Goal: Task Accomplishment & Management: Use online tool/utility

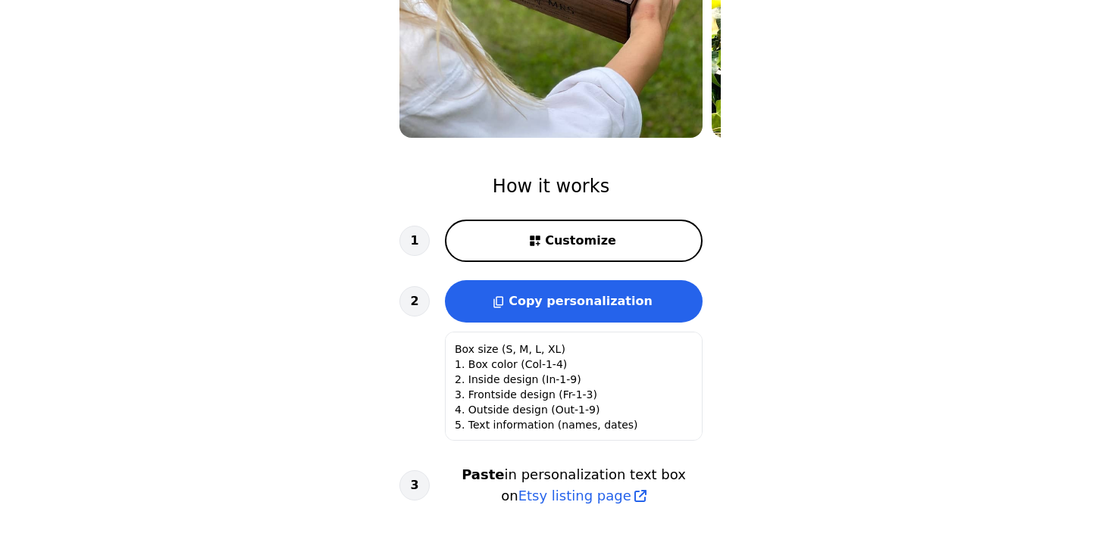
scroll to position [374, 0]
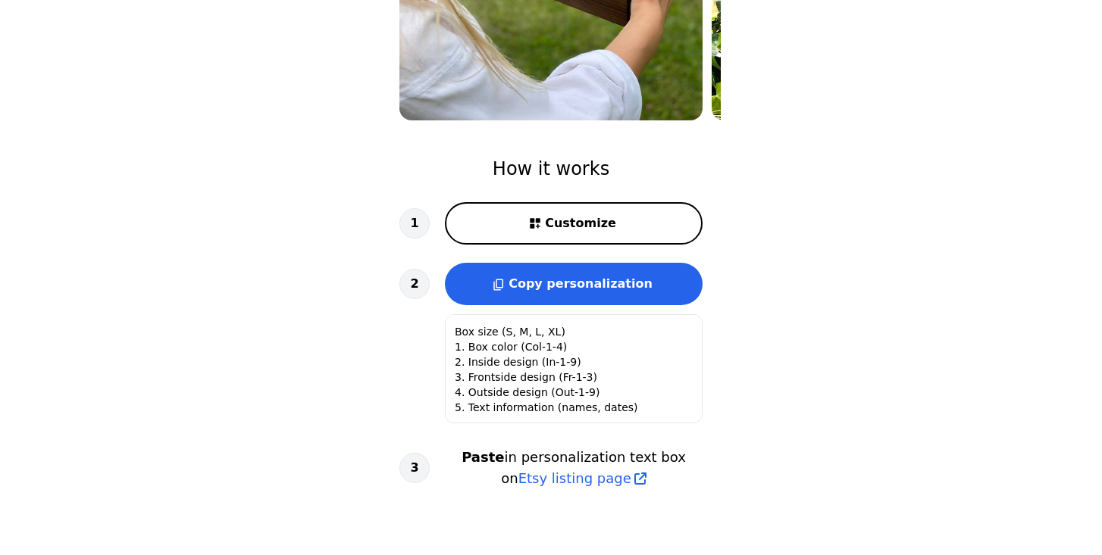
click at [513, 227] on button "Customize" at bounding box center [574, 223] width 258 height 42
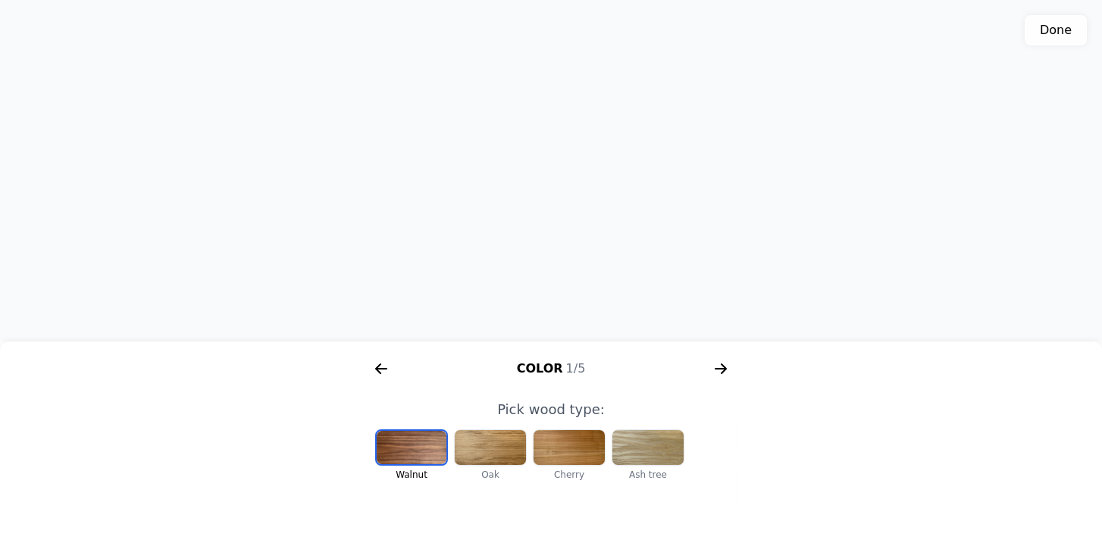
click at [419, 449] on div at bounding box center [412, 447] width 70 height 33
click at [722, 367] on icon "arrow right short" at bounding box center [721, 369] width 24 height 24
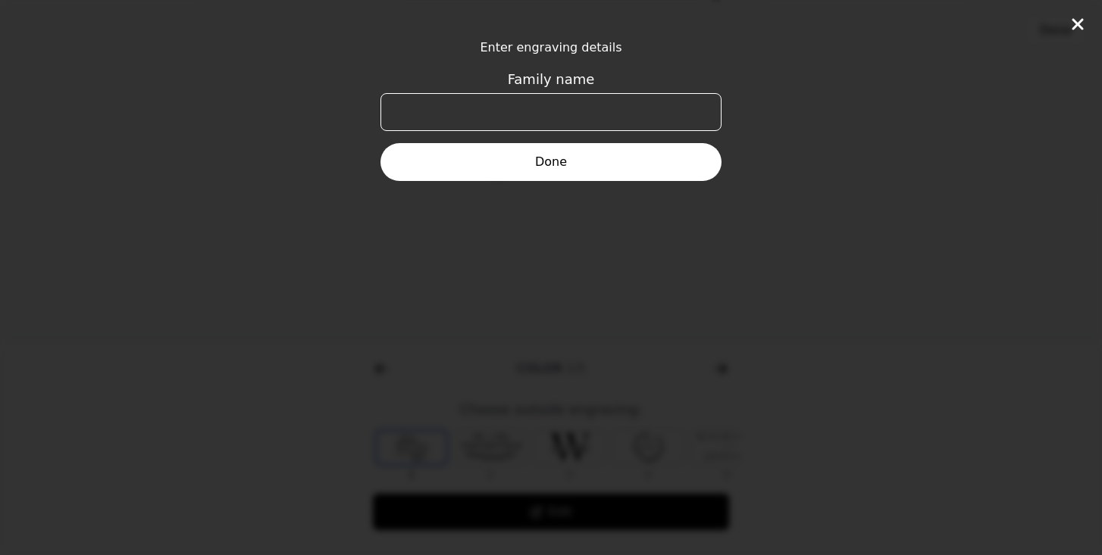
scroll to position [0, 582]
click at [552, 108] on input "Family name" at bounding box center [550, 112] width 341 height 38
type input "STARICKY"
click at [546, 166] on button "Done" at bounding box center [550, 162] width 341 height 38
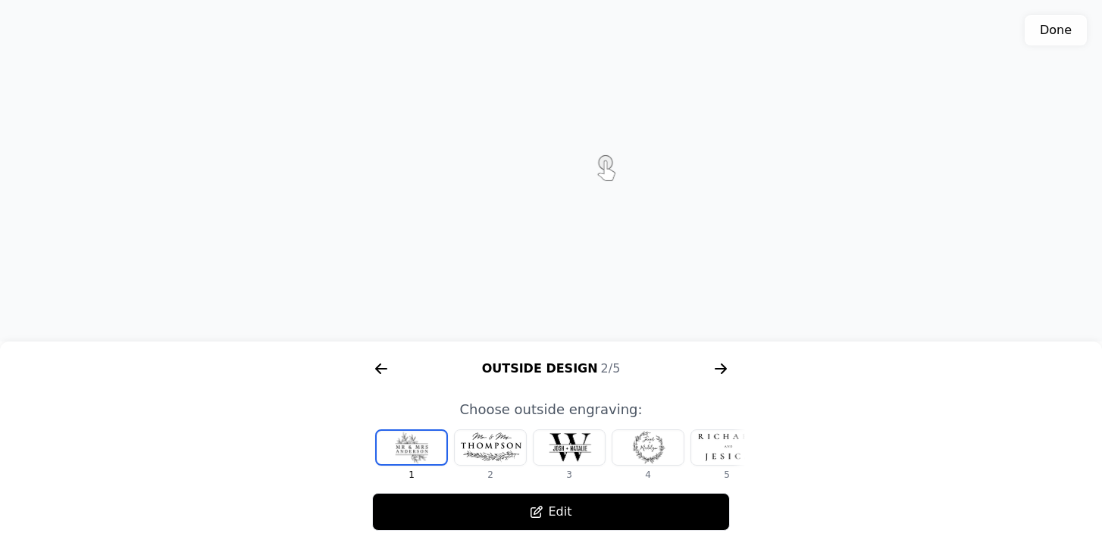
click at [720, 368] on icon "arrow right short" at bounding box center [720, 369] width 11 height 2
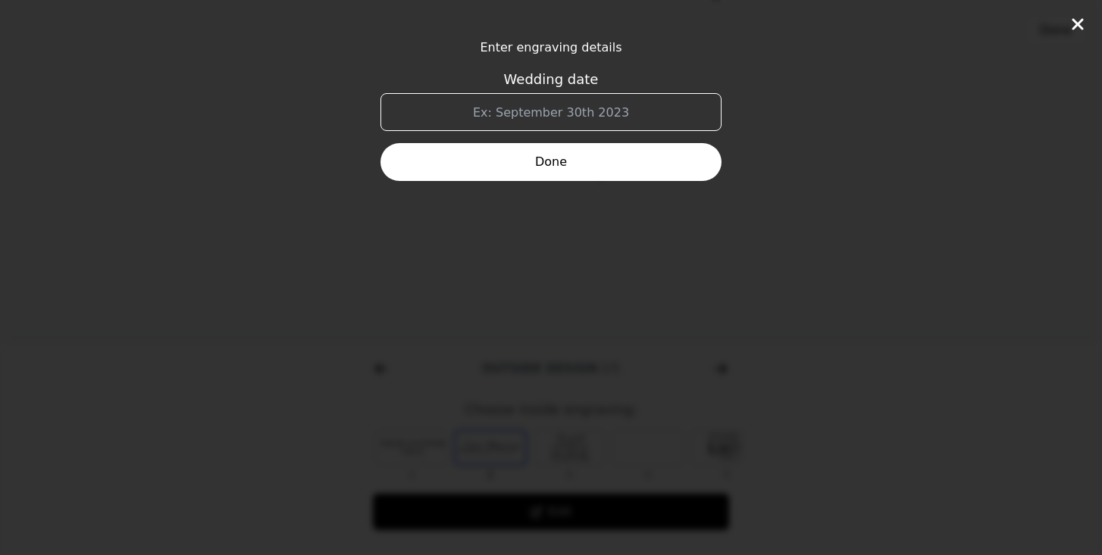
scroll to position [0, 970]
click at [560, 105] on input "Wedding date" at bounding box center [550, 112] width 341 height 38
type input "[DATE]"
click at [554, 168] on button "Done" at bounding box center [550, 162] width 341 height 38
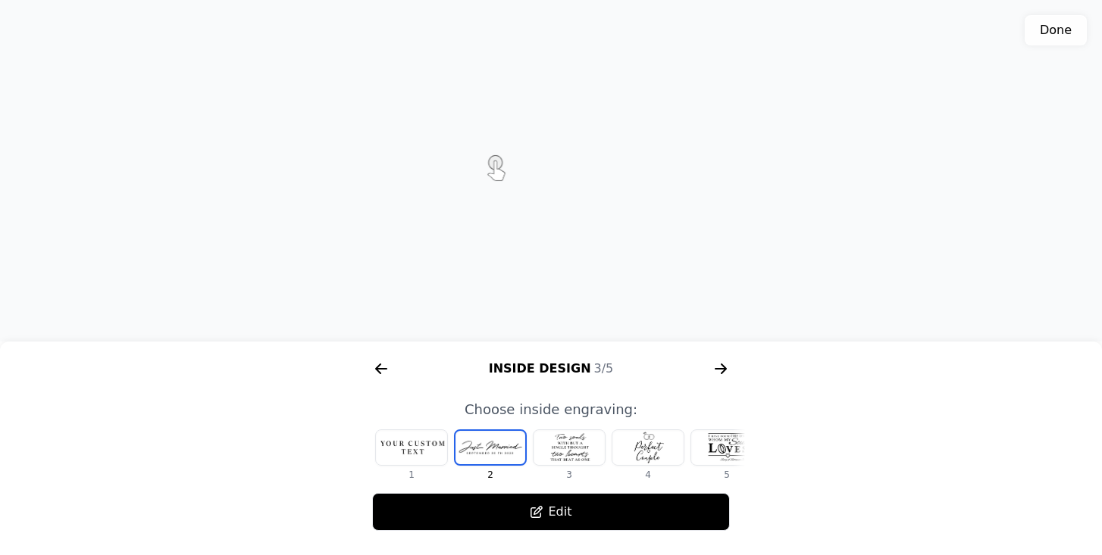
click at [724, 438] on div at bounding box center [726, 447] width 71 height 35
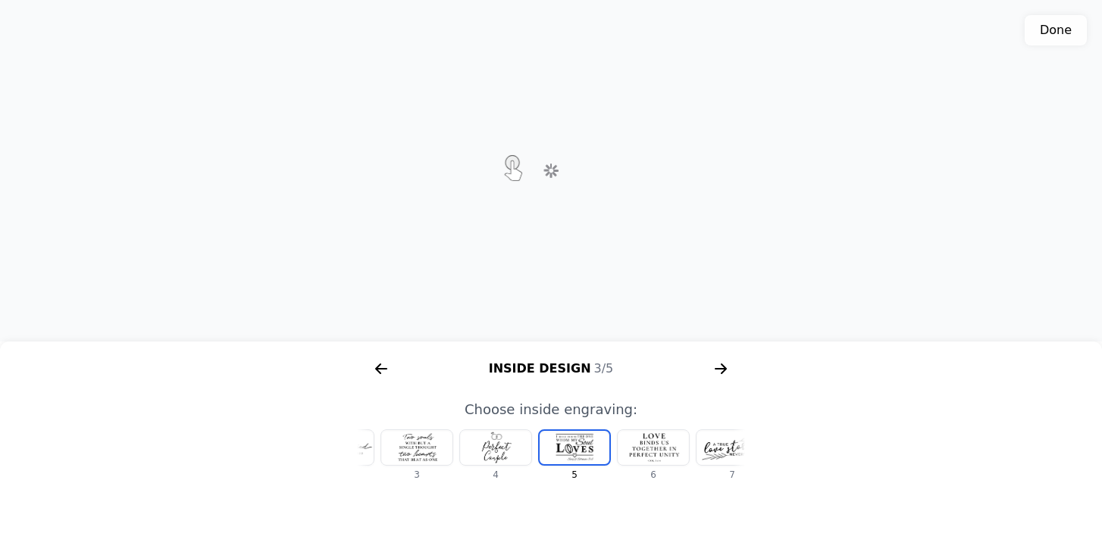
scroll to position [0, 176]
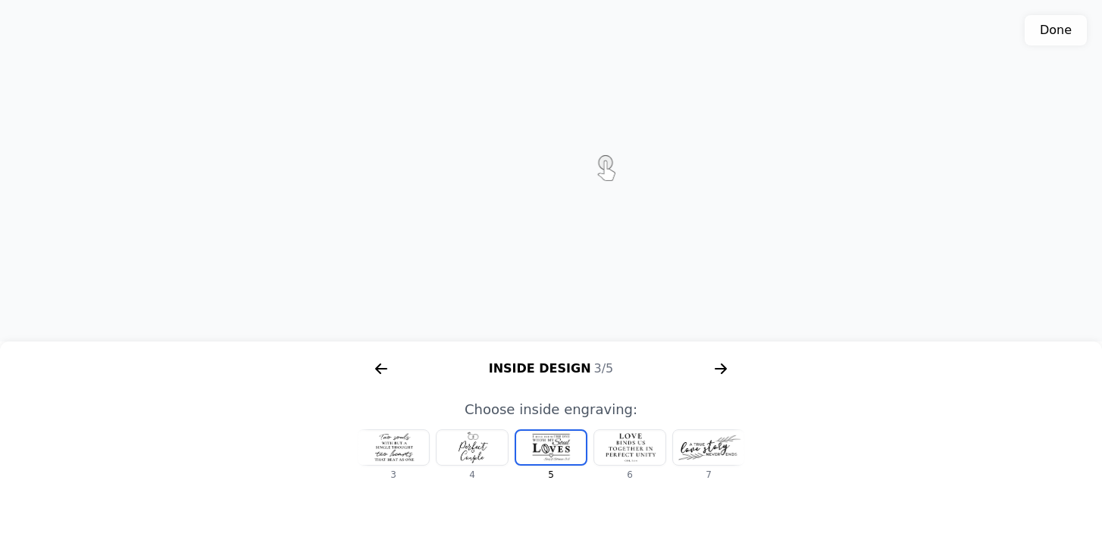
click at [717, 455] on div at bounding box center [708, 447] width 71 height 35
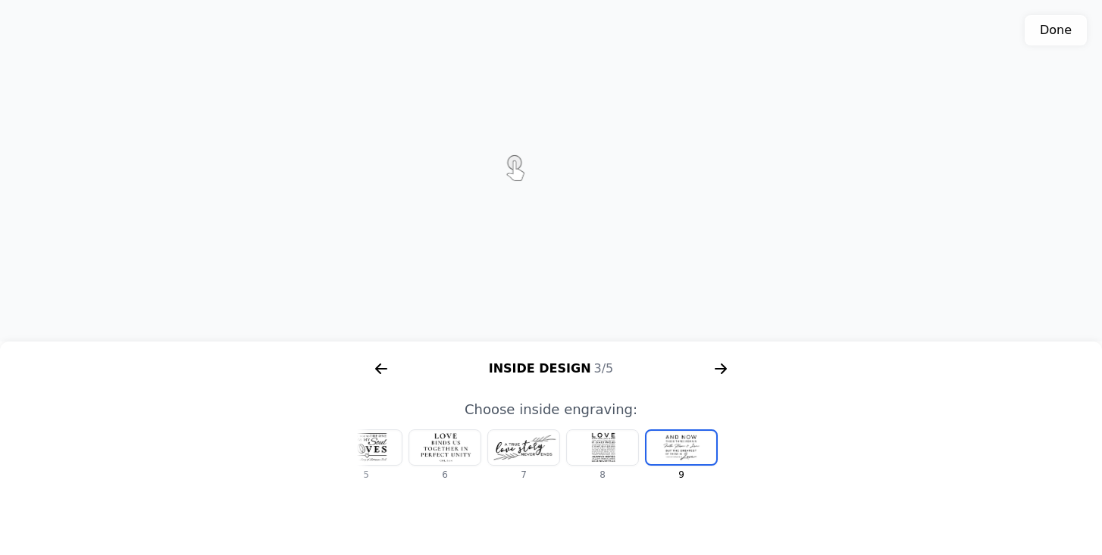
click at [721, 367] on icon "arrow right short" at bounding box center [721, 369] width 24 height 24
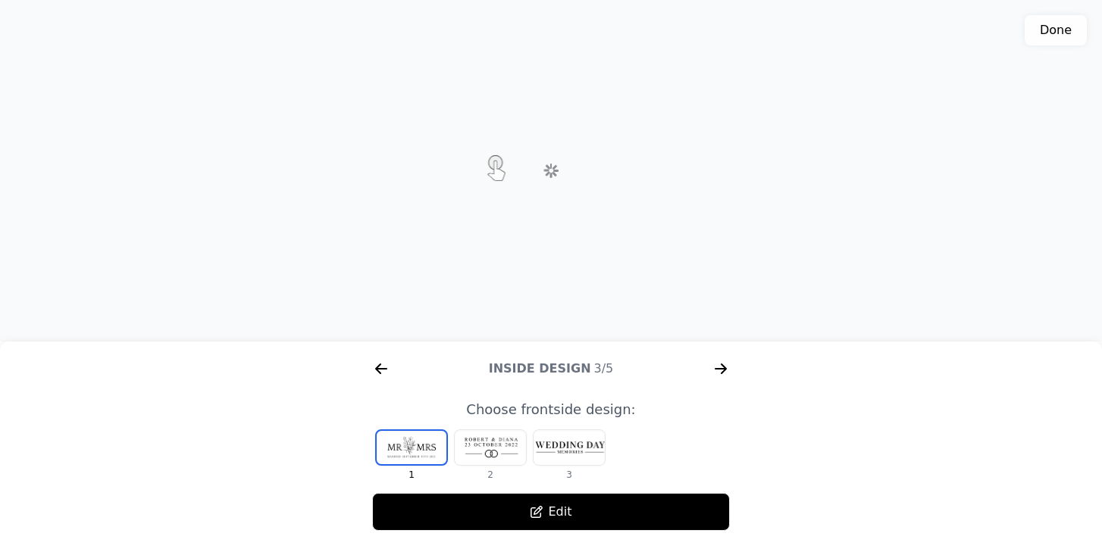
scroll to position [0, 1358]
click at [499, 452] on div at bounding box center [490, 447] width 71 height 35
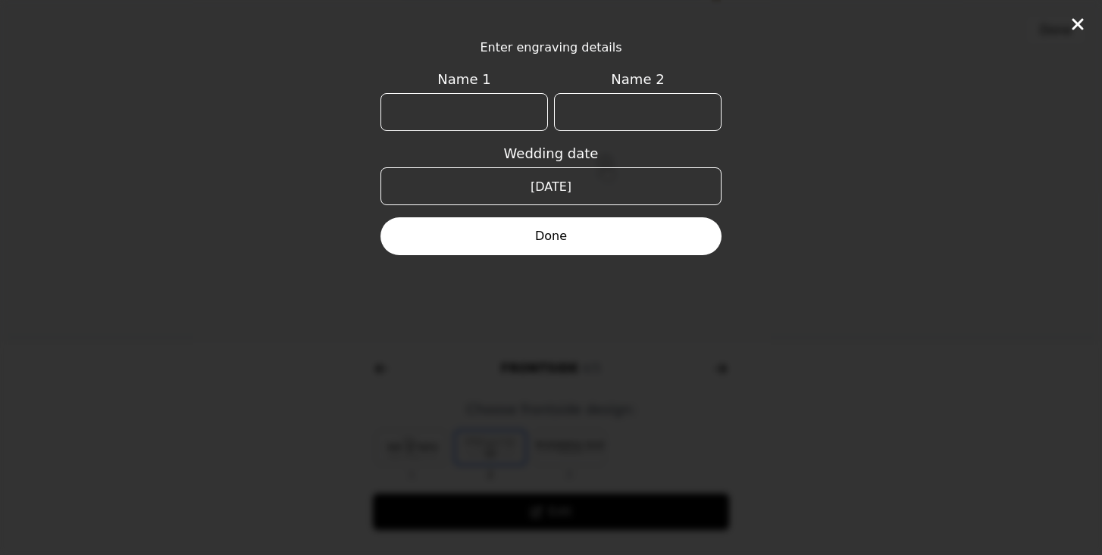
click at [440, 120] on input "Name 1" at bounding box center [463, 112] width 167 height 38
type input "[PERSON_NAME]"
click at [624, 106] on input "Name 2" at bounding box center [637, 112] width 167 height 38
type input "[PERSON_NAME]"
click at [564, 235] on button "Done" at bounding box center [550, 236] width 341 height 38
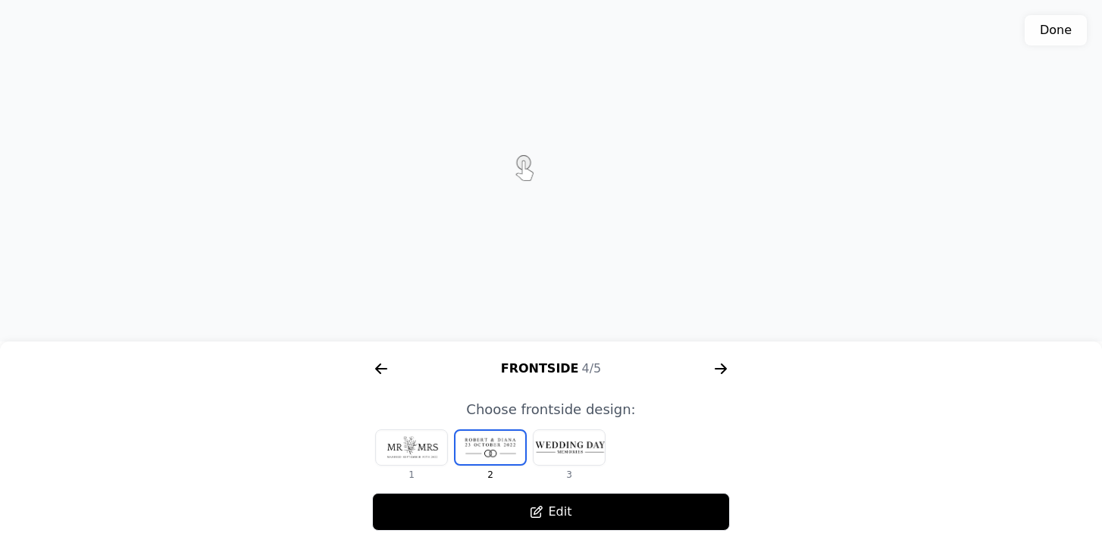
click at [725, 367] on icon "arrow right short" at bounding box center [721, 369] width 24 height 24
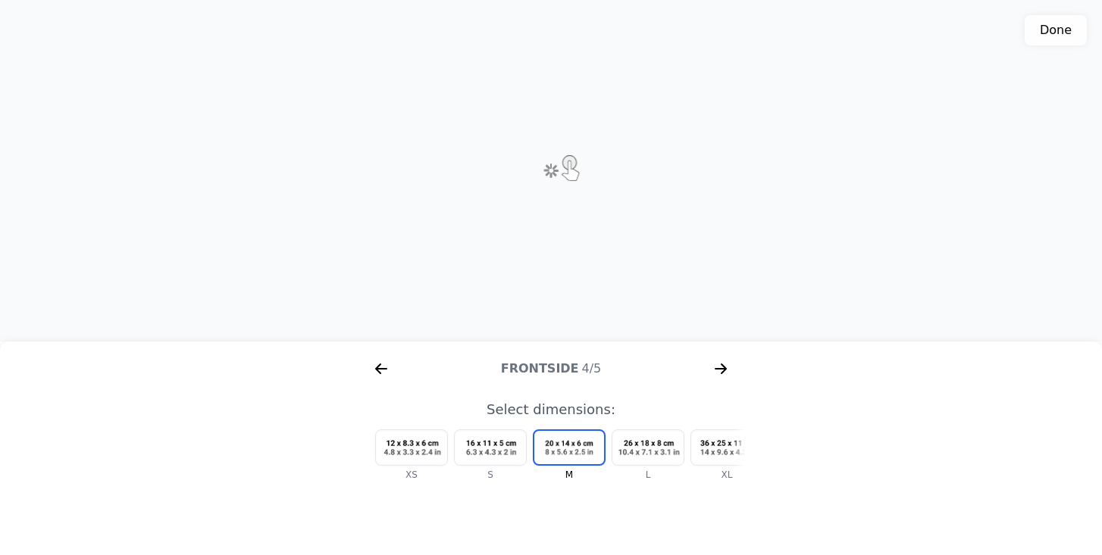
scroll to position [0, 1746]
click at [718, 446] on div at bounding box center [726, 447] width 71 height 35
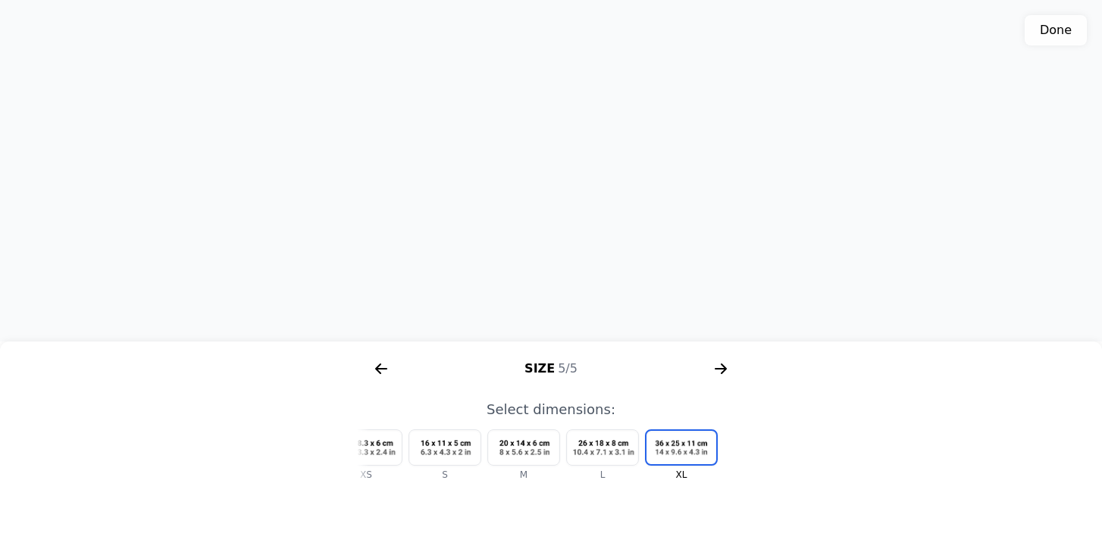
drag, startPoint x: 522, startPoint y: 219, endPoint x: 540, endPoint y: 284, distance: 67.7
click at [540, 284] on div "3D model. Use mouse, touch or arrow keys to move." at bounding box center [551, 171] width 1102 height 342
drag, startPoint x: 552, startPoint y: 231, endPoint x: 555, endPoint y: 220, distance: 12.0
click at [555, 220] on div "3D model. Use mouse, touch or arrow keys to move." at bounding box center [551, 171] width 1102 height 342
